Goal: Task Accomplishment & Management: Manage account settings

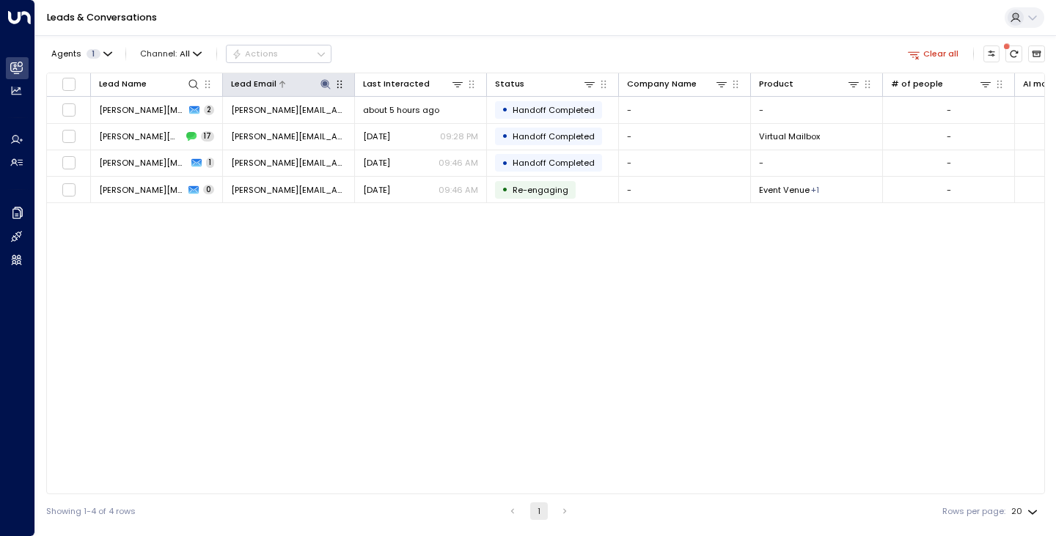
click at [320, 87] on icon at bounding box center [326, 84] width 12 height 12
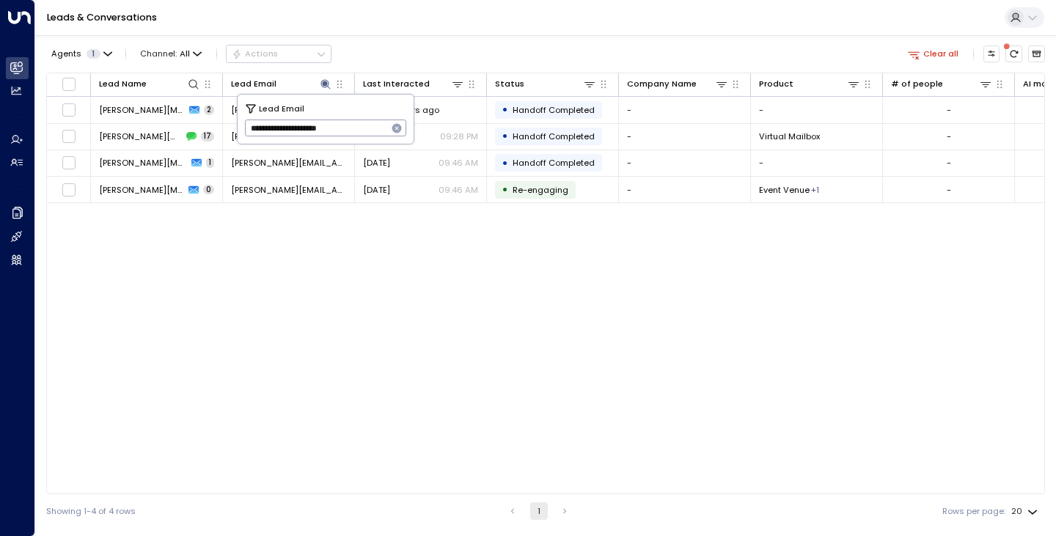
click at [394, 132] on icon "button" at bounding box center [397, 128] width 12 height 12
click at [373, 132] on input "text" at bounding box center [326, 129] width 162 height 24
type input "**********"
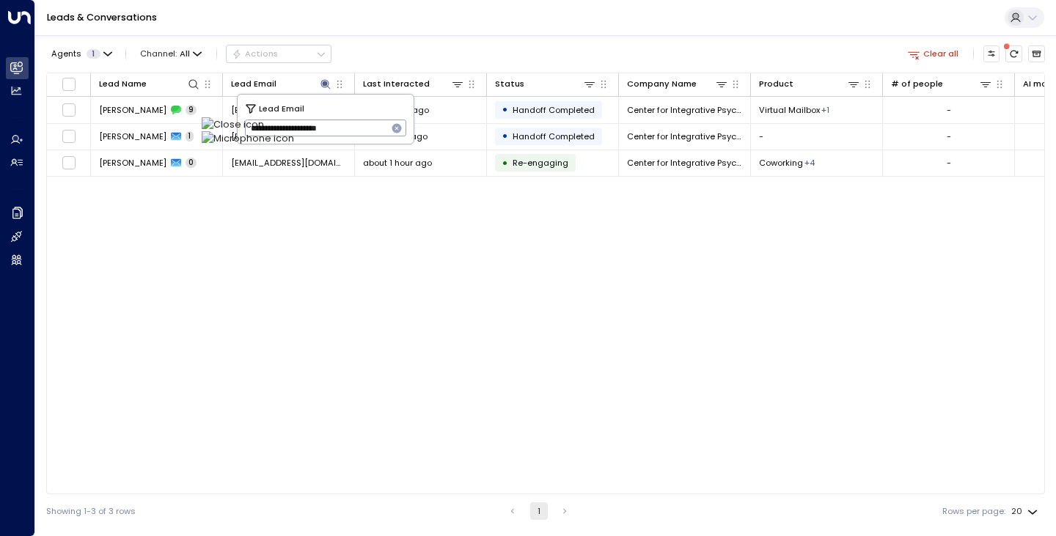
click at [183, 231] on div "Lead Name Lead Email Last Interacted Status Company Name Product # of people AI…" at bounding box center [545, 284] width 999 height 422
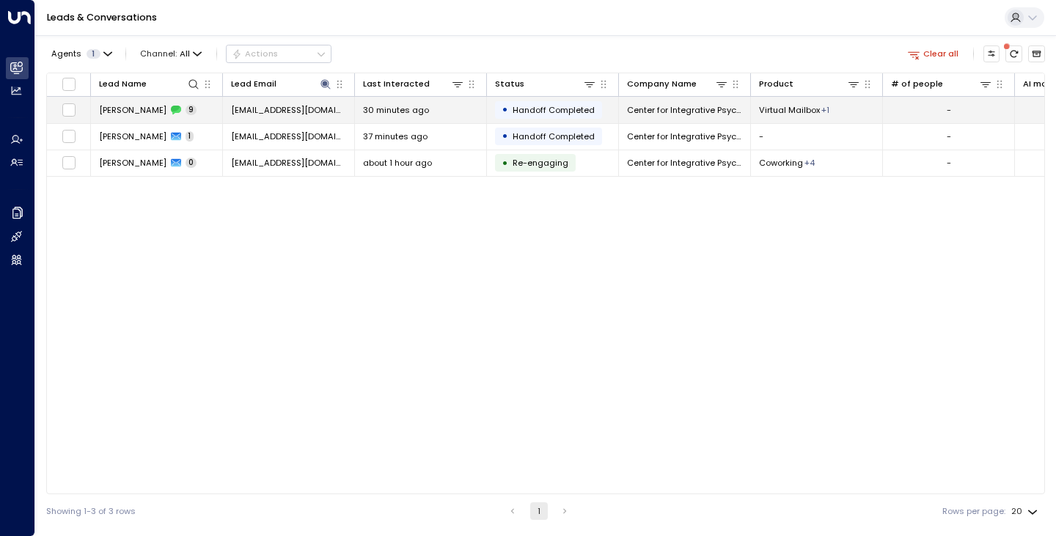
click at [142, 114] on span "[PERSON_NAME]" at bounding box center [132, 110] width 67 height 12
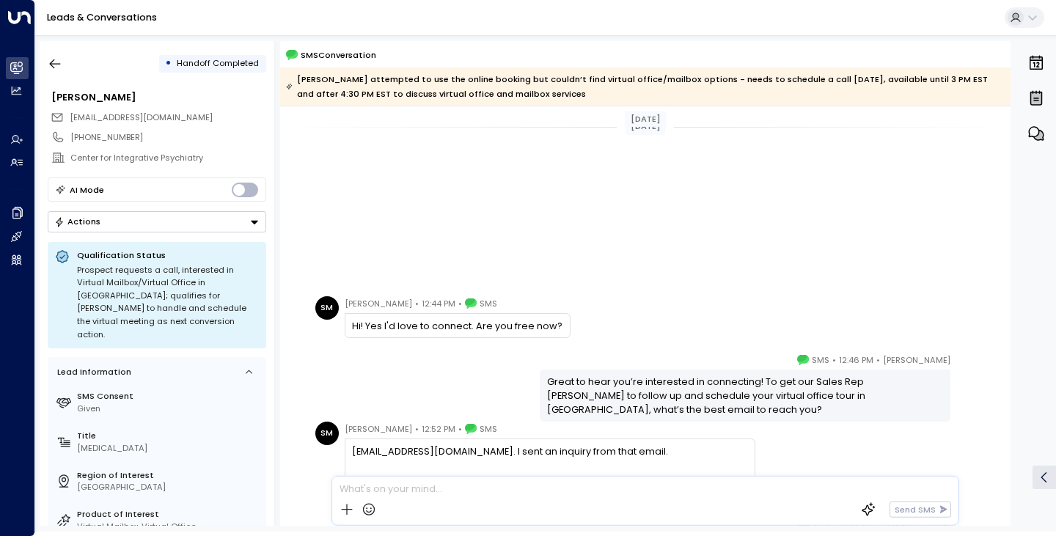
scroll to position [279, 0]
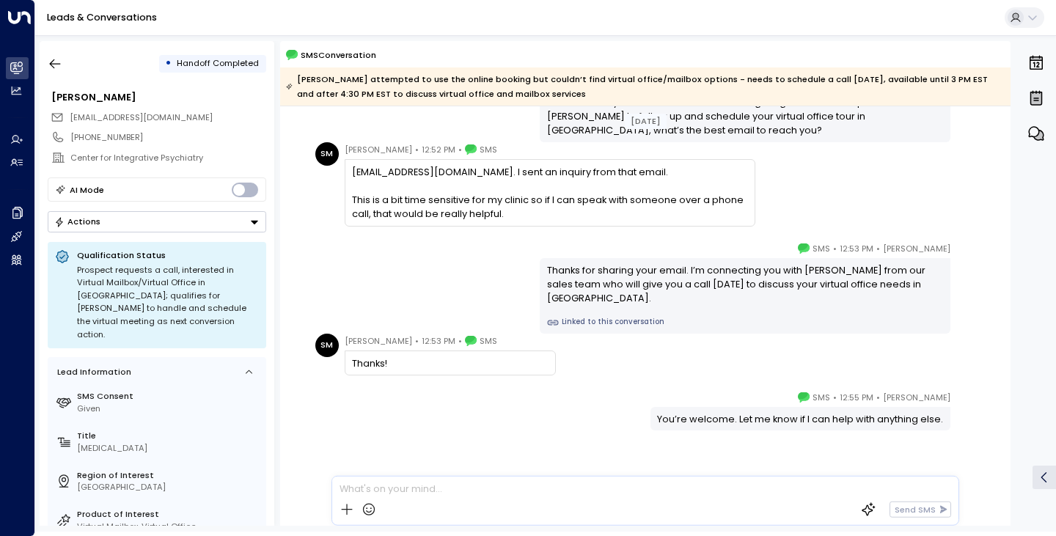
click at [286, 227] on div "[DATE] [DATE] [PERSON_NAME] [PERSON_NAME] • 12:44 PM • SMS Hi! Yes I'd love to …" at bounding box center [645, 187] width 730 height 721
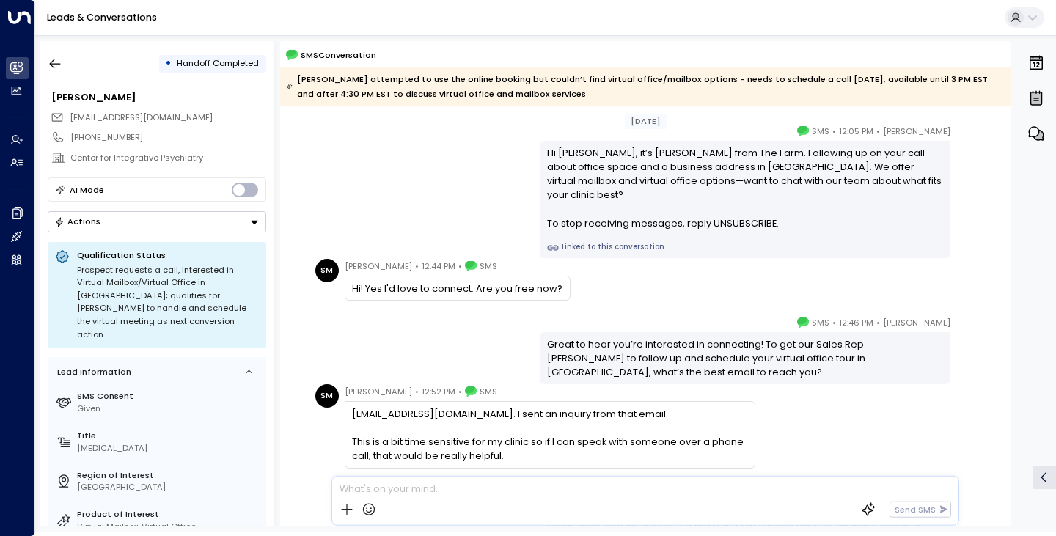
scroll to position [0, 0]
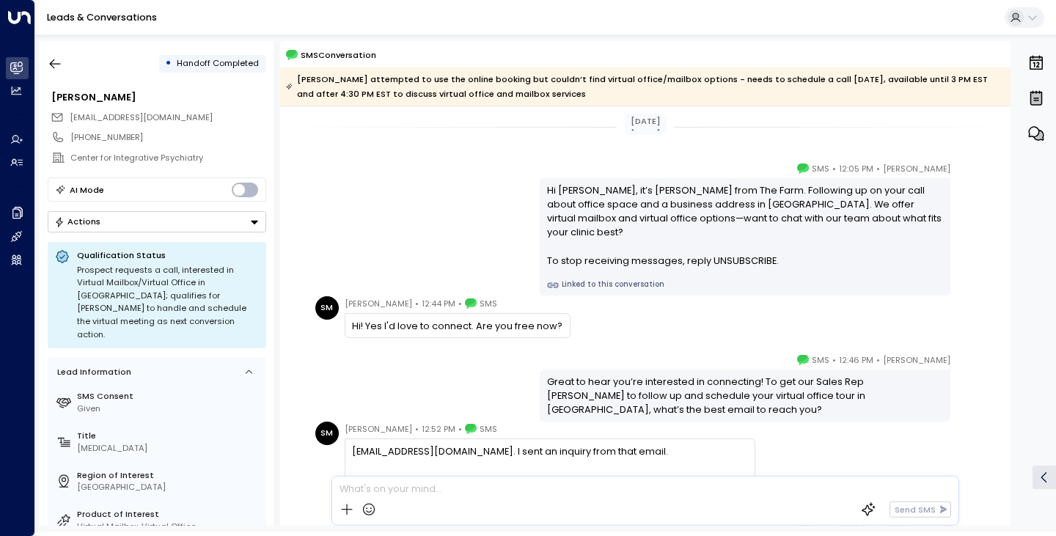
click at [290, 339] on div "[DATE] [DATE] [PERSON_NAME] • 12:05 PM • SMS Hi [PERSON_NAME], it’s [PERSON_NAM…" at bounding box center [645, 466] width 730 height 721
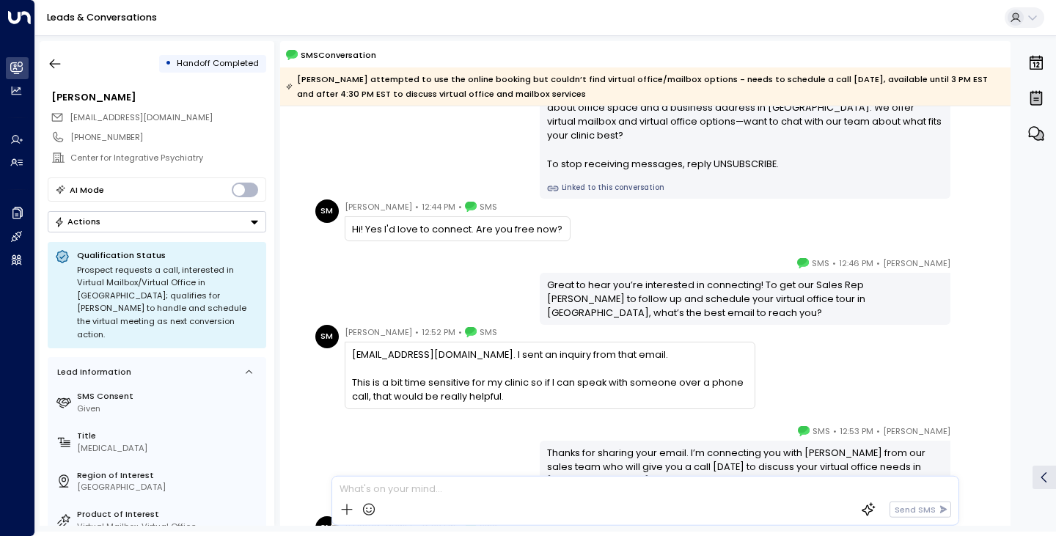
scroll to position [96, 0]
